Goal: Navigation & Orientation: Find specific page/section

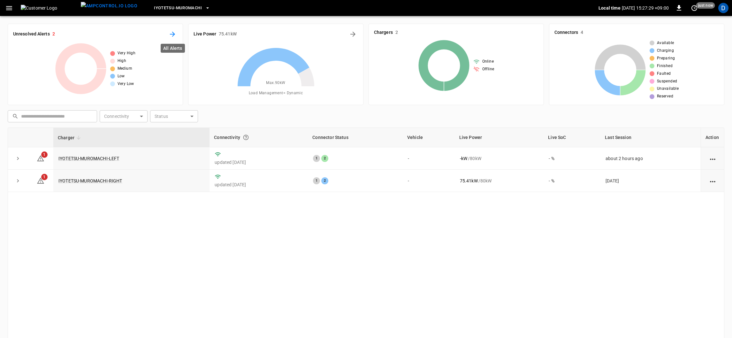
click at [171, 38] on button "All Alerts" at bounding box center [172, 34] width 10 height 10
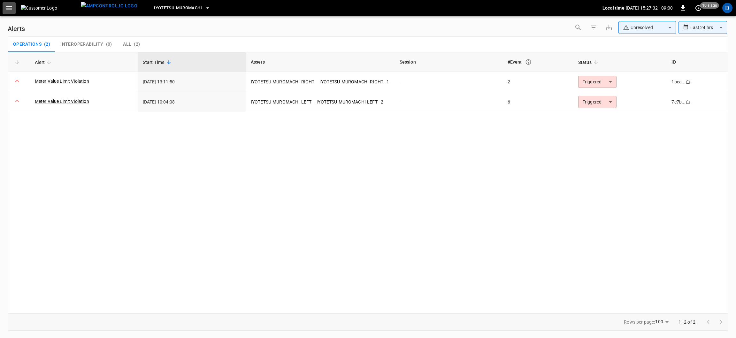
click at [5, 4] on icon "button" at bounding box center [9, 8] width 8 height 8
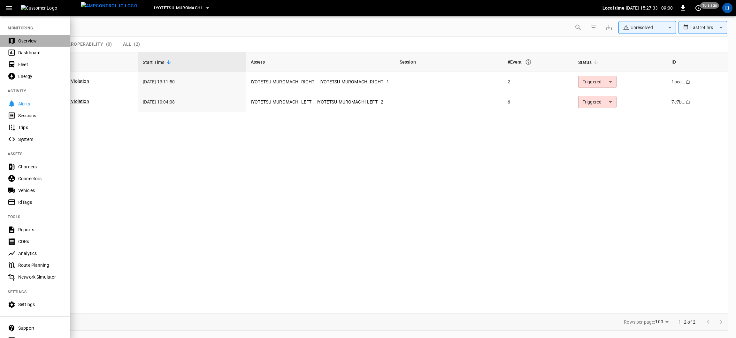
click at [19, 39] on div "Overview" at bounding box center [40, 41] width 44 height 6
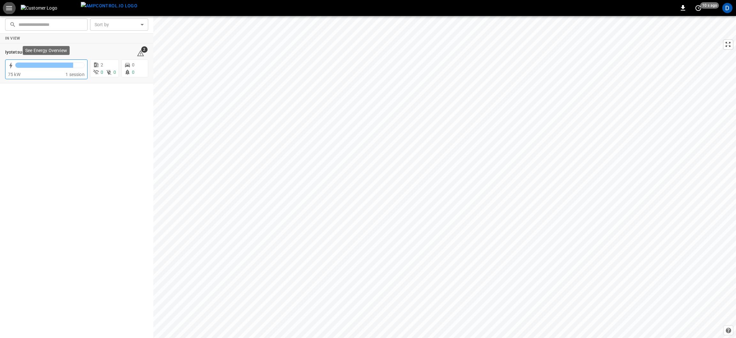
click at [62, 72] on div "75 kW" at bounding box center [36, 74] width 57 height 6
